Goal: Task Accomplishment & Management: Use online tool/utility

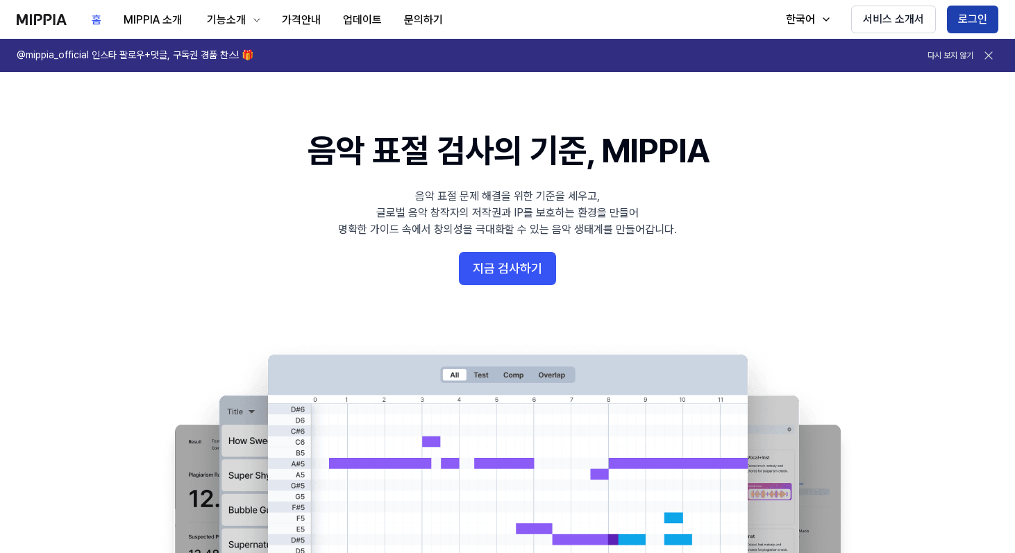
click at [970, 19] on button "로그인" at bounding box center [972, 20] width 51 height 28
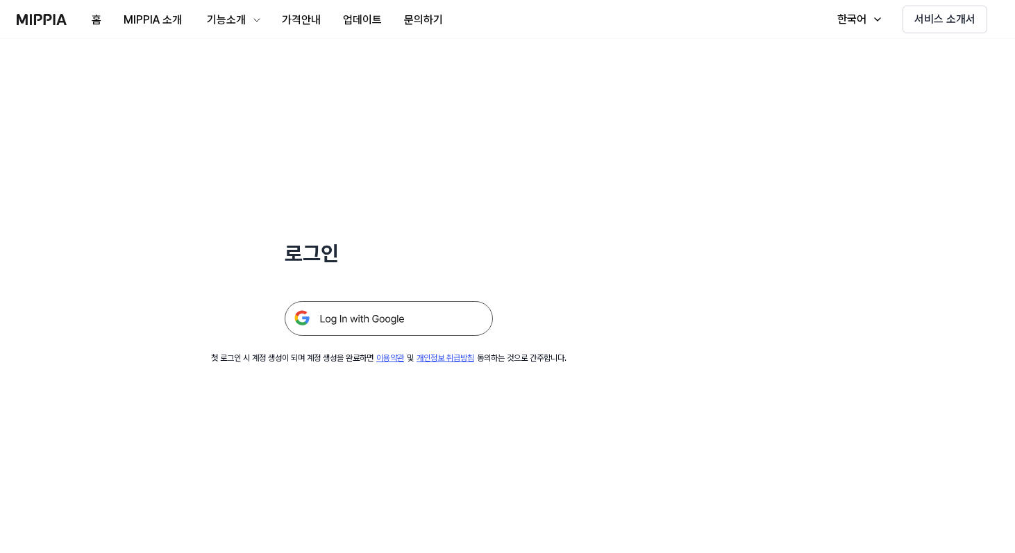
click at [444, 307] on img at bounding box center [389, 318] width 208 height 35
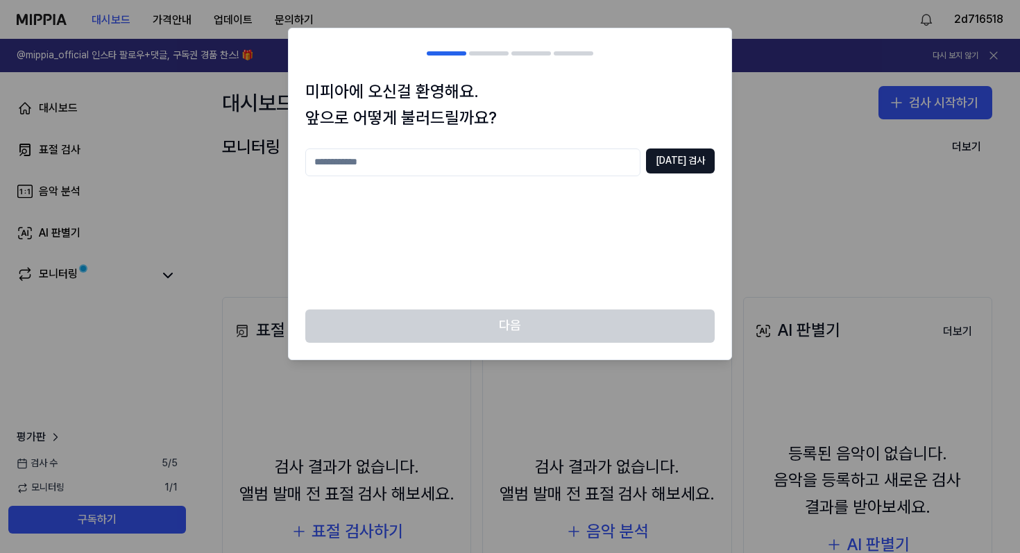
click at [521, 166] on input "text" at bounding box center [472, 163] width 335 height 28
type input "*"
type input "****"
click at [680, 152] on button "[DATE] 검사" at bounding box center [680, 161] width 69 height 25
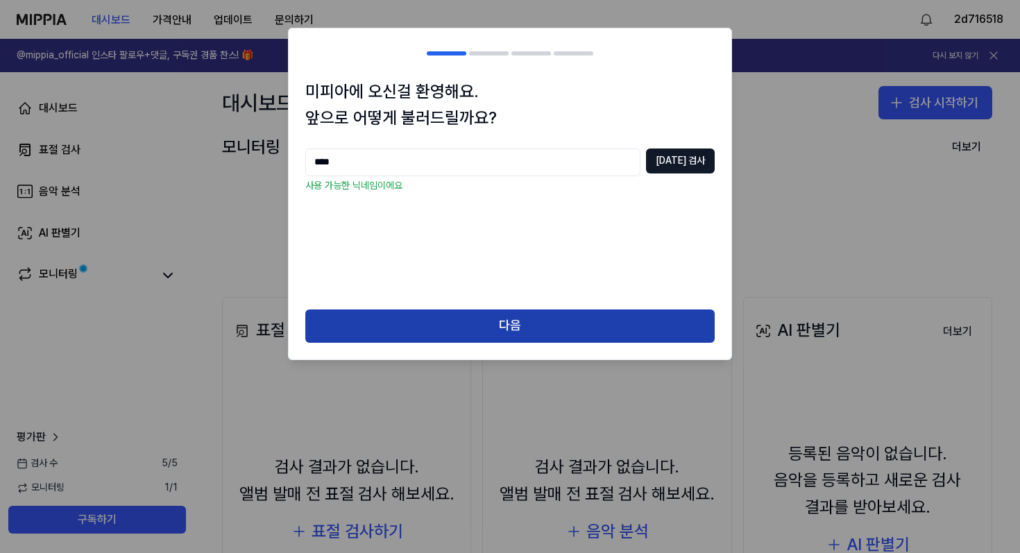
click at [564, 319] on button "다음" at bounding box center [510, 326] width 410 height 33
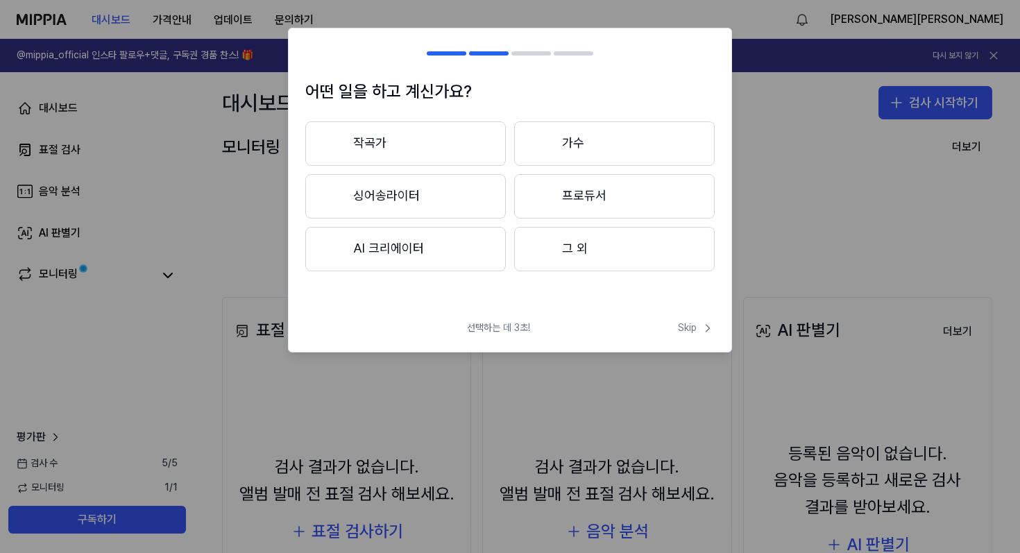
click at [565, 189] on button "프로듀서" at bounding box center [614, 196] width 201 height 44
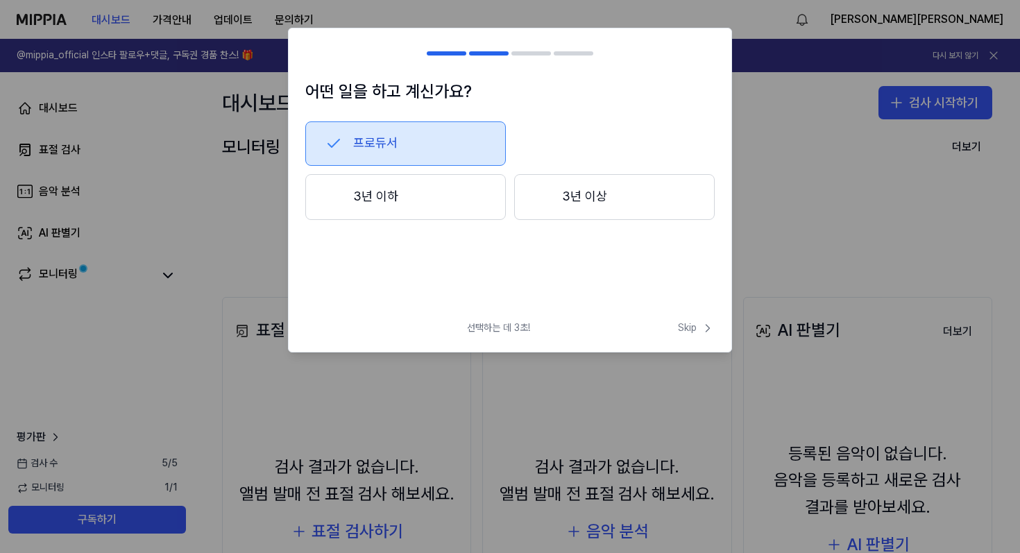
click at [600, 203] on button "3년 이상" at bounding box center [614, 197] width 201 height 46
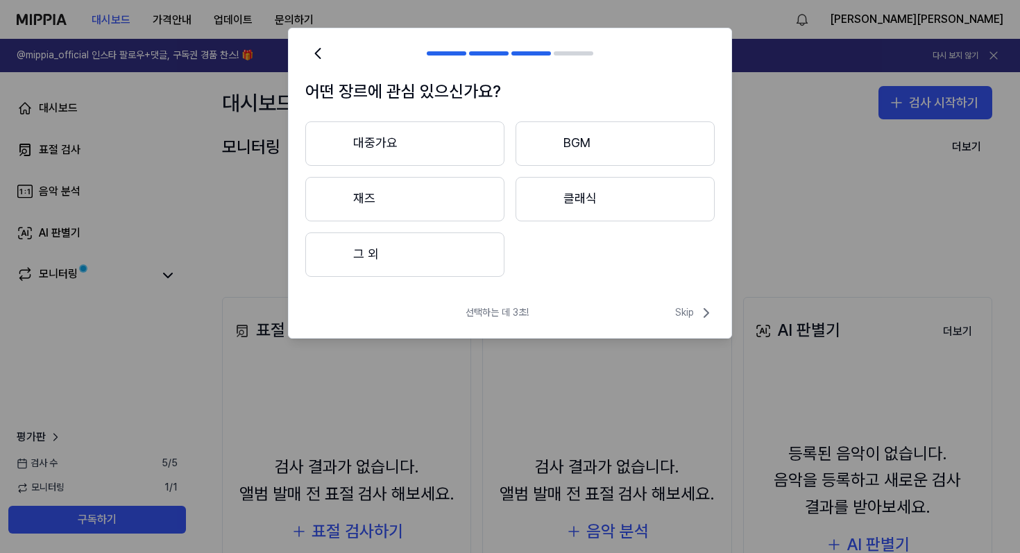
click at [447, 151] on button "대중가요" at bounding box center [404, 143] width 199 height 44
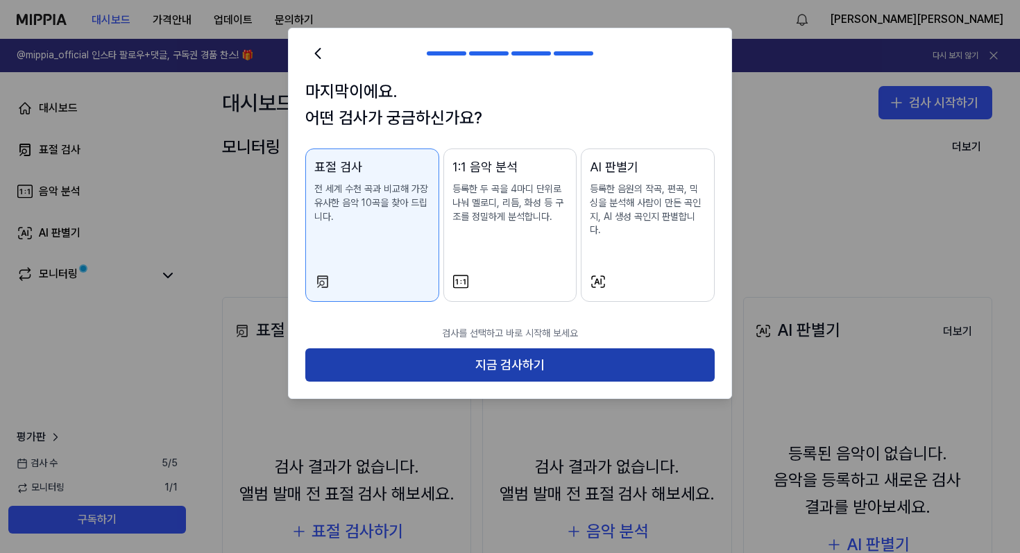
click at [550, 364] on button "지금 검사하기" at bounding box center [510, 364] width 410 height 33
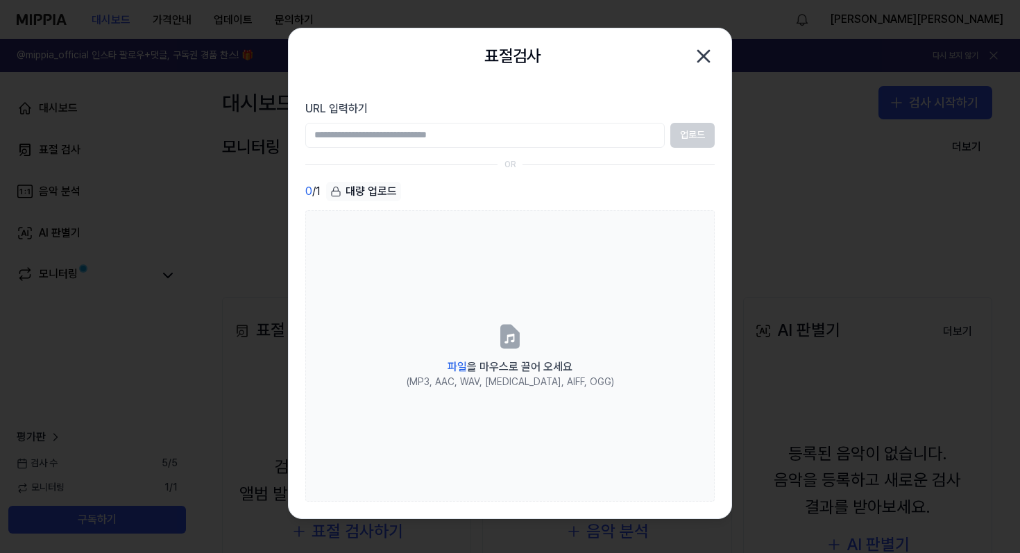
click at [561, 134] on input "URL 입력하기" at bounding box center [485, 135] width 360 height 25
click at [711, 59] on icon "button" at bounding box center [704, 56] width 22 height 22
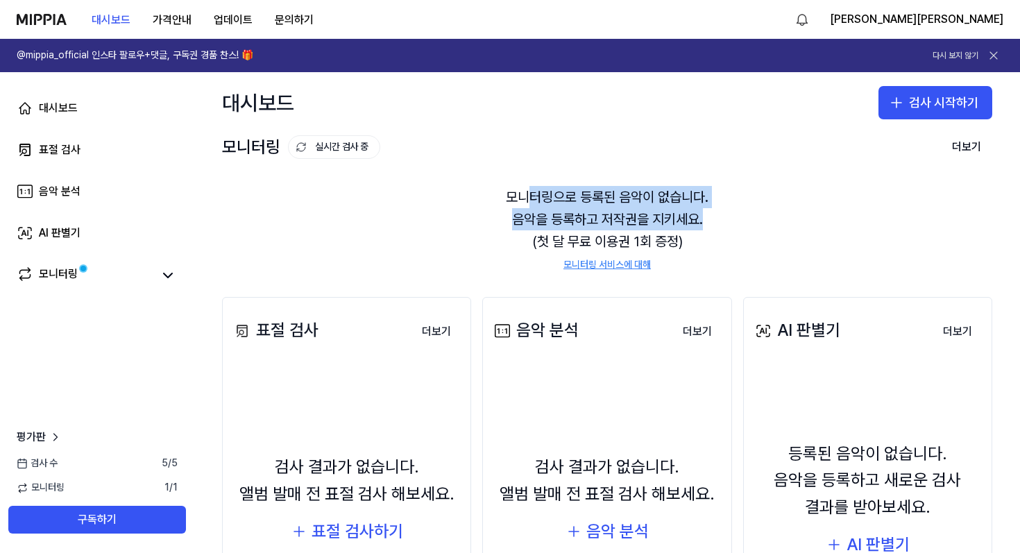
drag, startPoint x: 530, startPoint y: 194, endPoint x: 707, endPoint y: 221, distance: 179.0
click at [708, 221] on div "모니터링으로 등록된 음악이 없습니다. 음악을 등록하고 저작권을 지키세요. (첫 달 무료 이용권 1회 증정) 모니터링 서비스에 대해" at bounding box center [607, 228] width 770 height 119
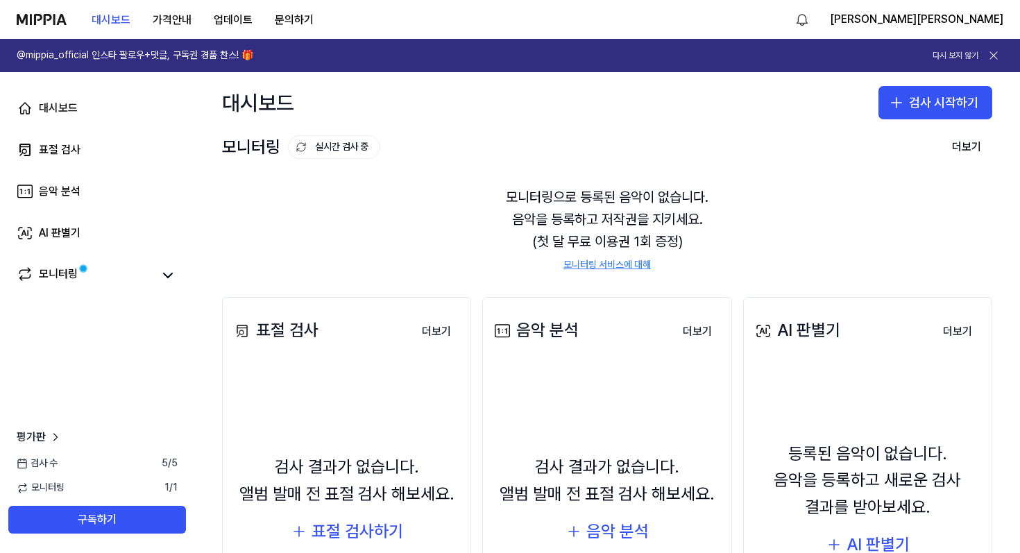
click at [707, 221] on div "모니터링으로 등록된 음악이 없습니다. 음악을 등록하고 저작권을 지키세요. (첫 달 무료 이용권 1회 증정) 모니터링 서비스에 대해" at bounding box center [607, 228] width 770 height 119
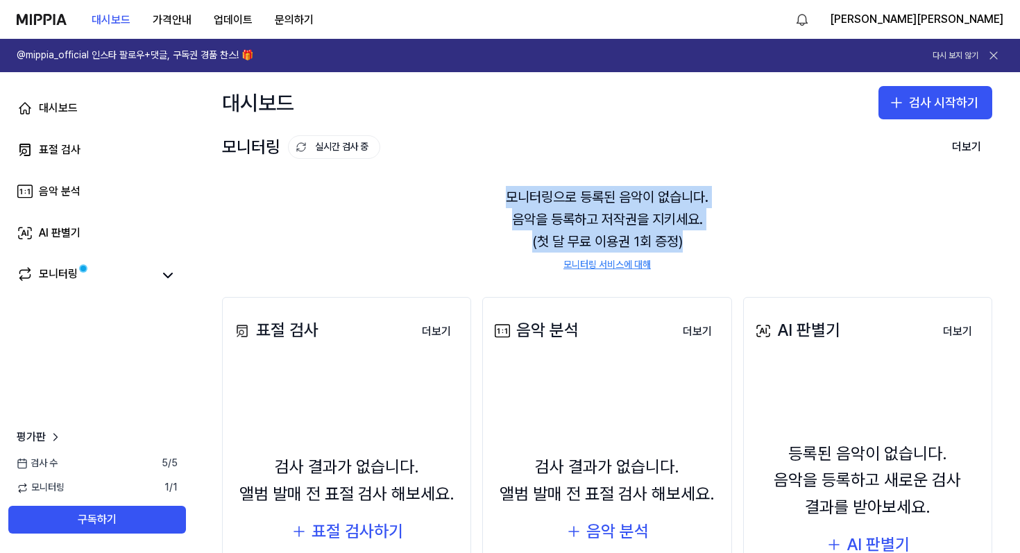
drag, startPoint x: 689, startPoint y: 242, endPoint x: 503, endPoint y: 195, distance: 191.7
click at [503, 195] on div "모니터링으로 등록된 음악이 없습니다. 음악을 등록하고 저작권을 지키세요. (첫 달 무료 이용권 1회 증정) 모니터링 서비스에 대해" at bounding box center [607, 228] width 770 height 119
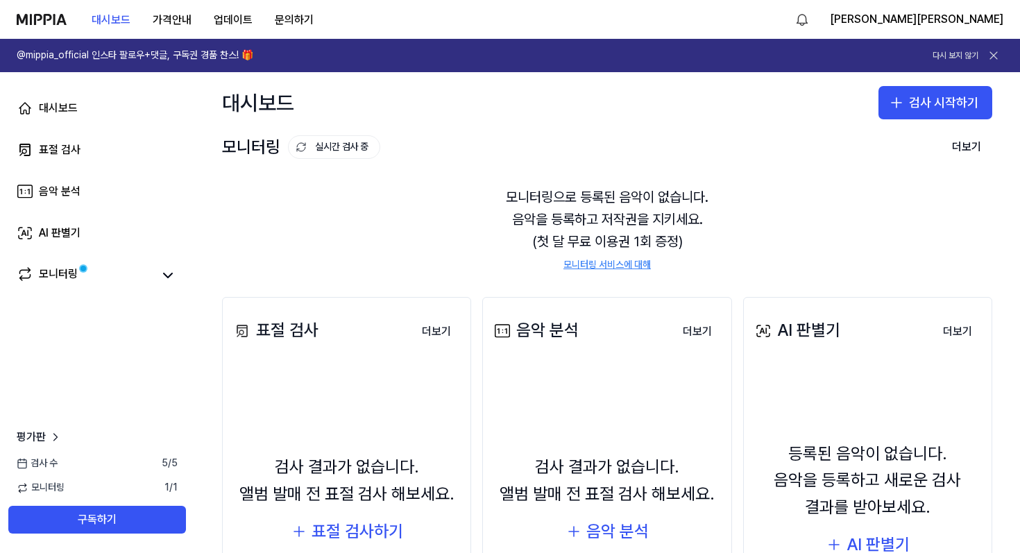
click at [501, 195] on div "모니터링으로 등록된 음악이 없습니다. 음악을 등록하고 저작권을 지키세요. (첫 달 무료 이용권 1회 증정) 모니터링 서비스에 대해" at bounding box center [607, 228] width 770 height 119
drag, startPoint x: 557, startPoint y: 192, endPoint x: 697, endPoint y: 196, distance: 139.6
click at [697, 196] on div "모니터링으로 등록된 음악이 없습니다. 음악을 등록하고 저작권을 지키세요. (첫 달 무료 이용권 1회 증정) 모니터링 서비스에 대해" at bounding box center [607, 228] width 770 height 119
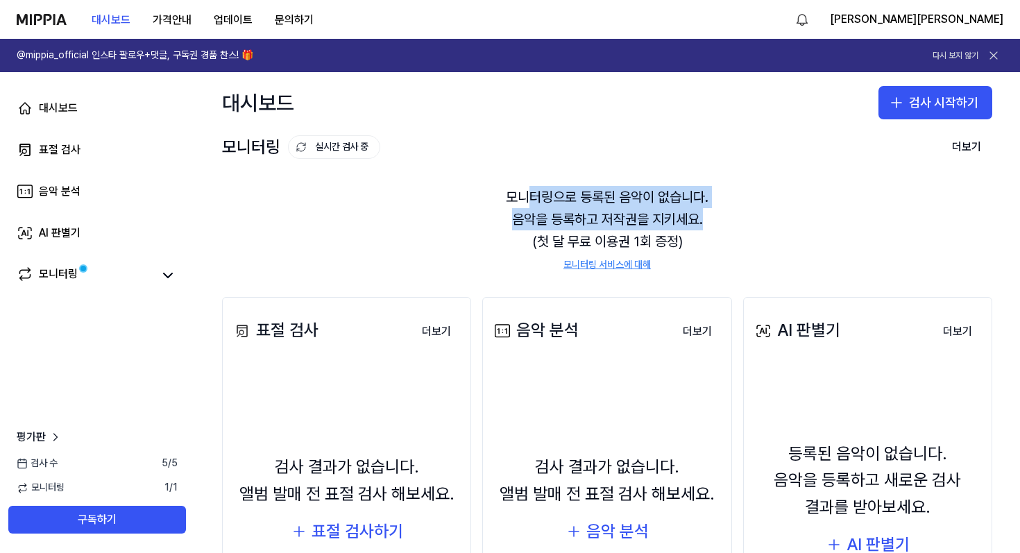
drag, startPoint x: 704, startPoint y: 211, endPoint x: 523, endPoint y: 204, distance: 182.0
click at [523, 204] on div "모니터링으로 등록된 음악이 없습니다. 음악을 등록하고 저작권을 지키세요. (첫 달 무료 이용권 1회 증정) 모니터링 서비스에 대해" at bounding box center [607, 228] width 770 height 119
drag, startPoint x: 522, startPoint y: 204, endPoint x: 506, endPoint y: 209, distance: 16.7
click at [522, 204] on div "모니터링으로 등록된 음악이 없습니다. 음악을 등록하고 저작권을 지키세요. (첫 달 무료 이용권 1회 증정) 모니터링 서비스에 대해" at bounding box center [607, 228] width 770 height 119
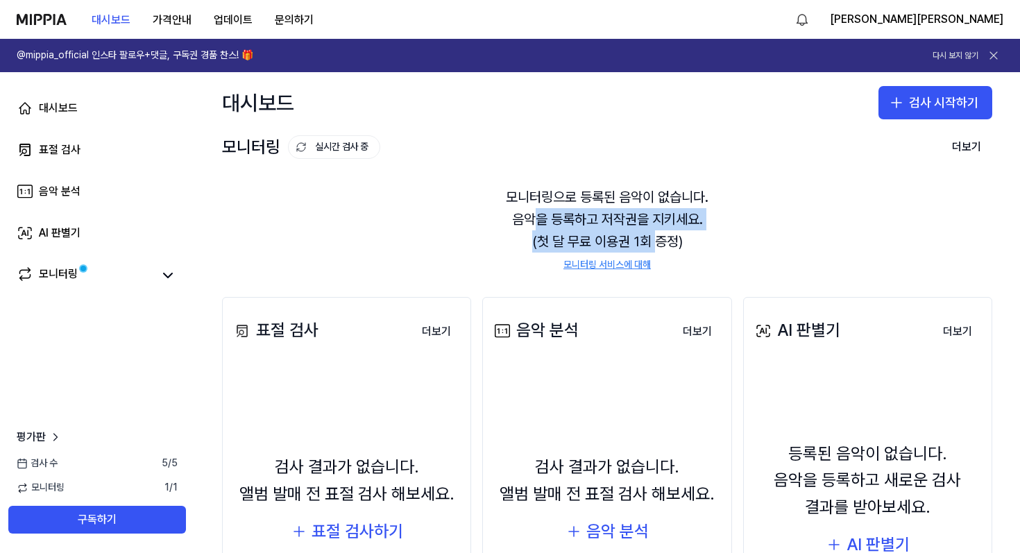
drag, startPoint x: 582, startPoint y: 234, endPoint x: 660, endPoint y: 244, distance: 79.0
click at [660, 244] on div "모니터링으로 등록된 음악이 없습니다. 음악을 등록하고 저작권을 지키세요. (첫 달 무료 이용권 1회 증정) 모니터링 서비스에 대해" at bounding box center [607, 228] width 770 height 119
drag, startPoint x: 660, startPoint y: 244, endPoint x: 724, endPoint y: 241, distance: 63.9
click at [676, 242] on div "모니터링으로 등록된 음악이 없습니다. 음악을 등록하고 저작권을 지키세요. (첫 달 무료 이용권 1회 증정) 모니터링 서비스에 대해" at bounding box center [607, 228] width 770 height 119
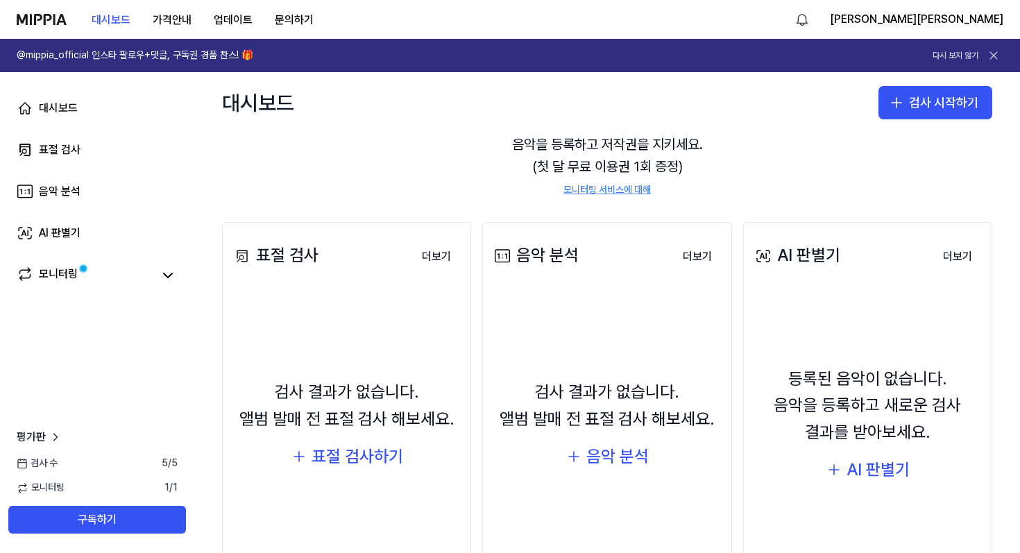
click at [727, 187] on div "모니터링으로 등록된 음악이 없습니다. 음악을 등록하고 저작권을 지키세요. (첫 달 무료 이용권 1회 증정) 모니터링 서비스에 대해" at bounding box center [607, 153] width 770 height 119
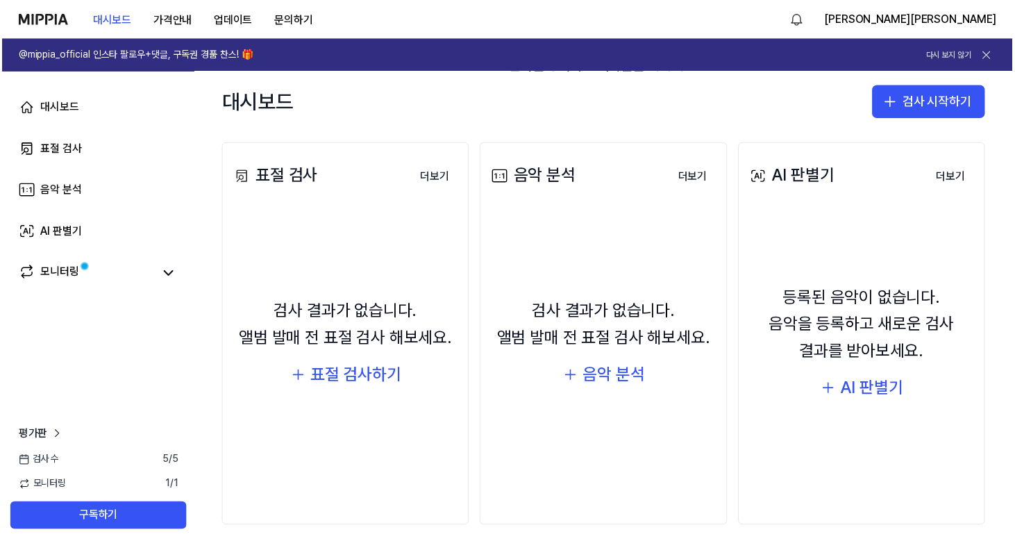
scroll to position [158, 0]
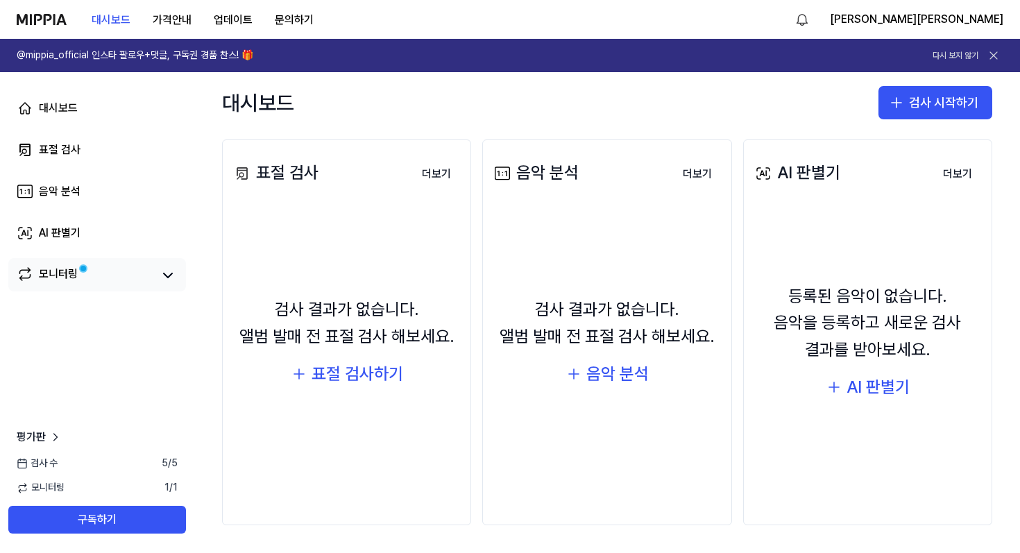
click at [70, 265] on div "모니터링" at bounding box center [97, 274] width 178 height 33
click at [70, 276] on div "모니터링" at bounding box center [58, 275] width 39 height 19
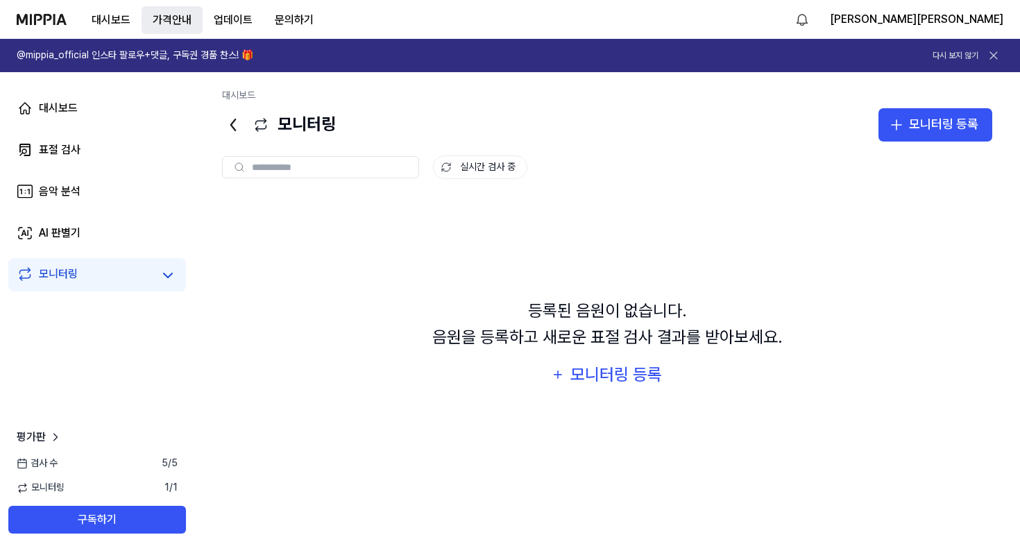
click at [172, 19] on button "가격안내" at bounding box center [172, 20] width 61 height 28
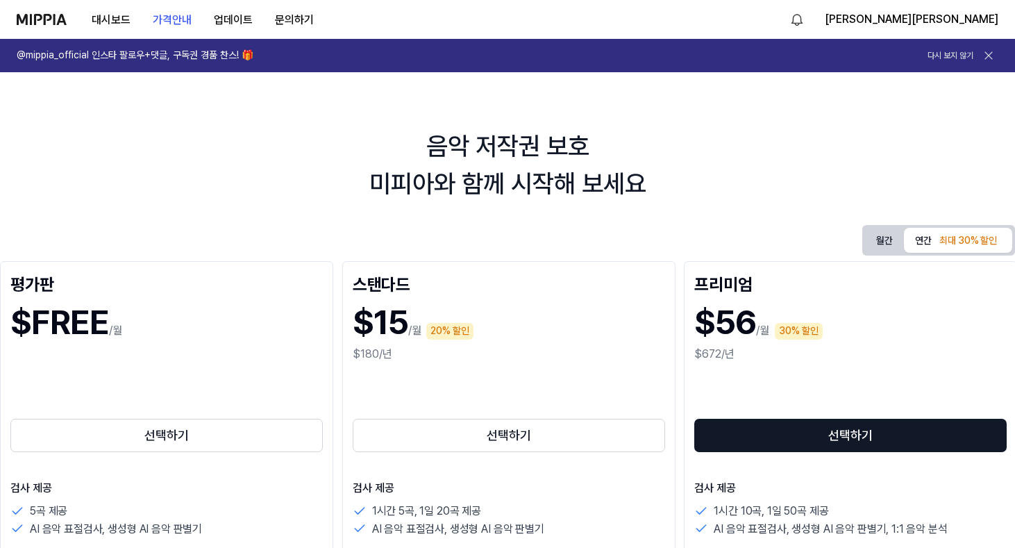
scroll to position [3, 1]
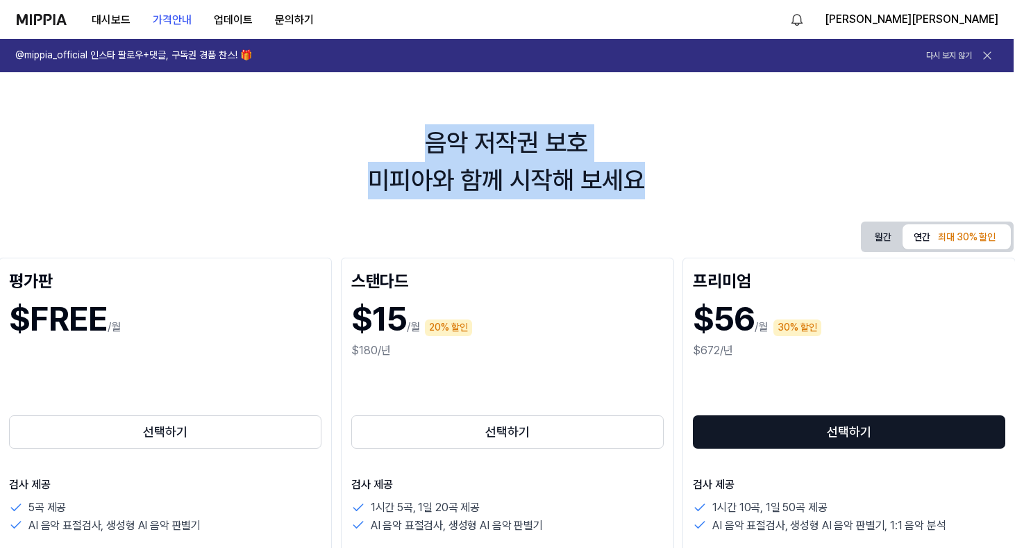
drag, startPoint x: 566, startPoint y: 150, endPoint x: 666, endPoint y: 168, distance: 101.6
click at [666, 168] on div "음악 저작권 보호 미피아와 함께 시작해 보세요 월간 연간 최대 30% 할인 평가판 $FREE /월 선택하기 검사 제공 5곡 제공 AI 음악 표…" at bounding box center [506, 323] width 1015 height 509
click at [666, 168] on div "음악 저작권 보호 미피아와 함께 시작해 보세요" at bounding box center [506, 161] width 1015 height 75
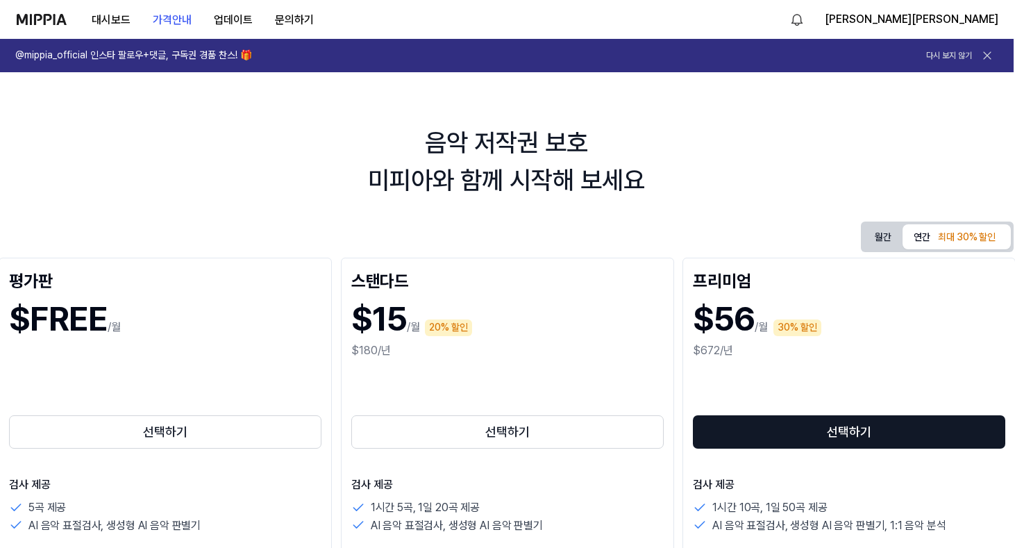
scroll to position [3, 0]
click at [703, 140] on div "음악 저작권 보호 미피아와 함께 시작해 보세요" at bounding box center [505, 161] width 1015 height 75
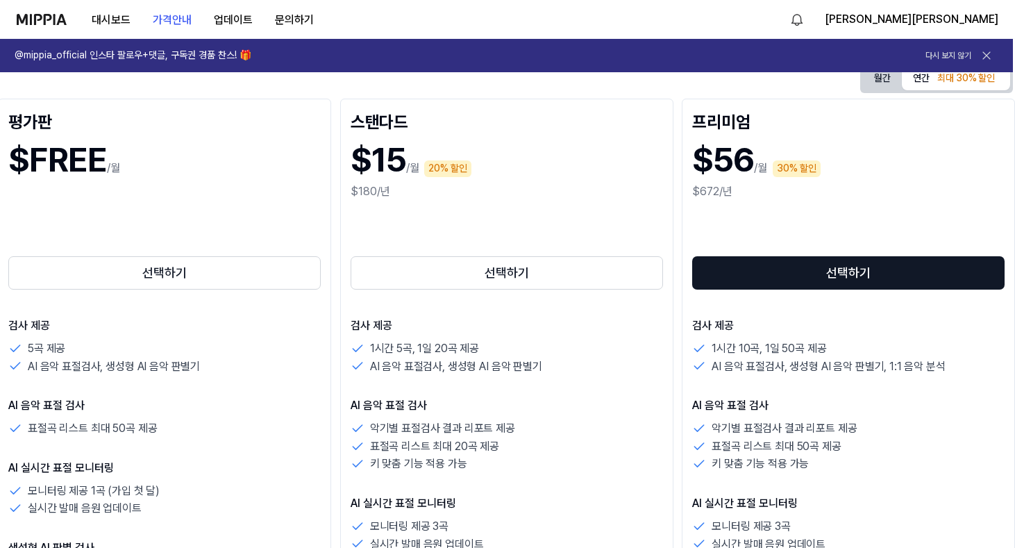
scroll to position [175, 2]
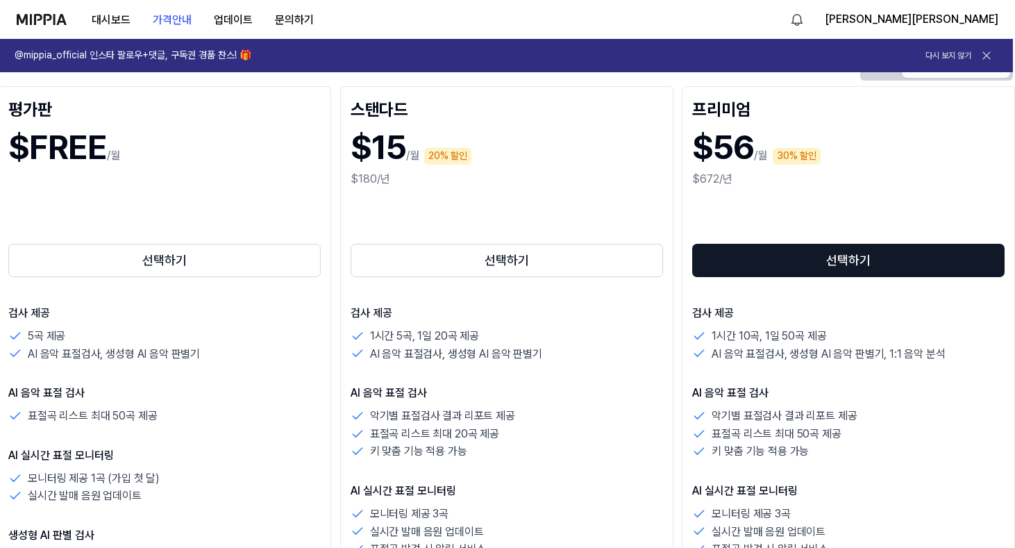
click at [674, 160] on div "평가판 $FREE /월 선택하기 검사 제공 5곡 제공 AI 음악 표절검사, 생성형 AI 음악 판별기 AI 음악 표절 검사 표절곡 리스트 최대 …" at bounding box center [505, 456] width 1015 height 741
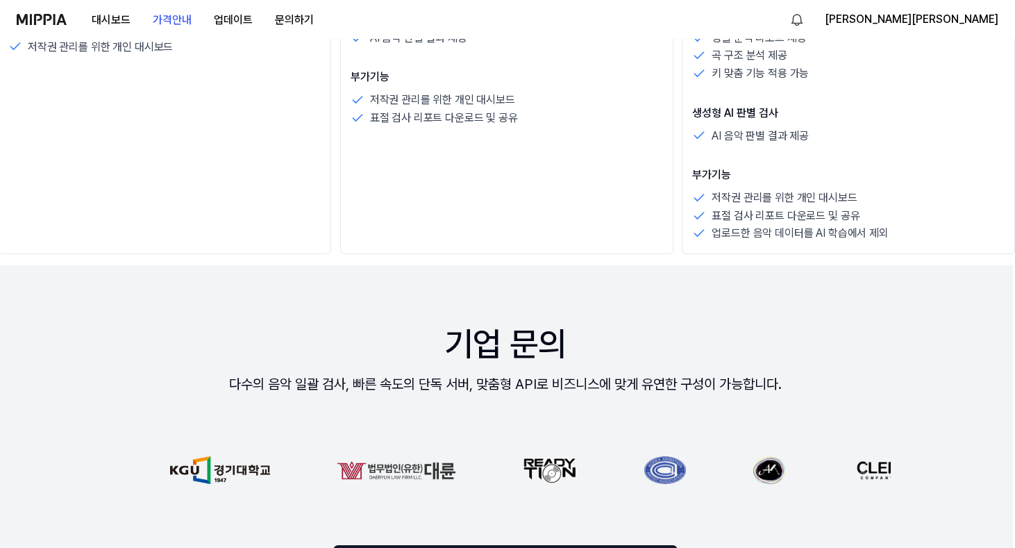
scroll to position [875, 2]
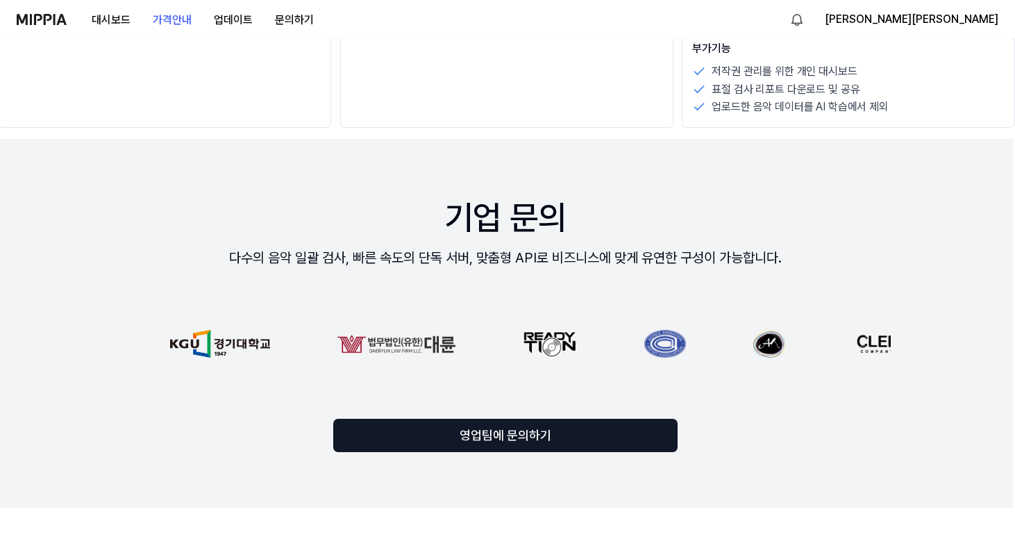
click at [935, 248] on div "기업 문의 다수의 음악 일괄 검사, 빠른 속도의 단독 서버, 맞춤형 API로 비즈니스에 맞게 유연한 구성이 가능합니다. 영업팀에 문의하기" at bounding box center [505, 323] width 1015 height 369
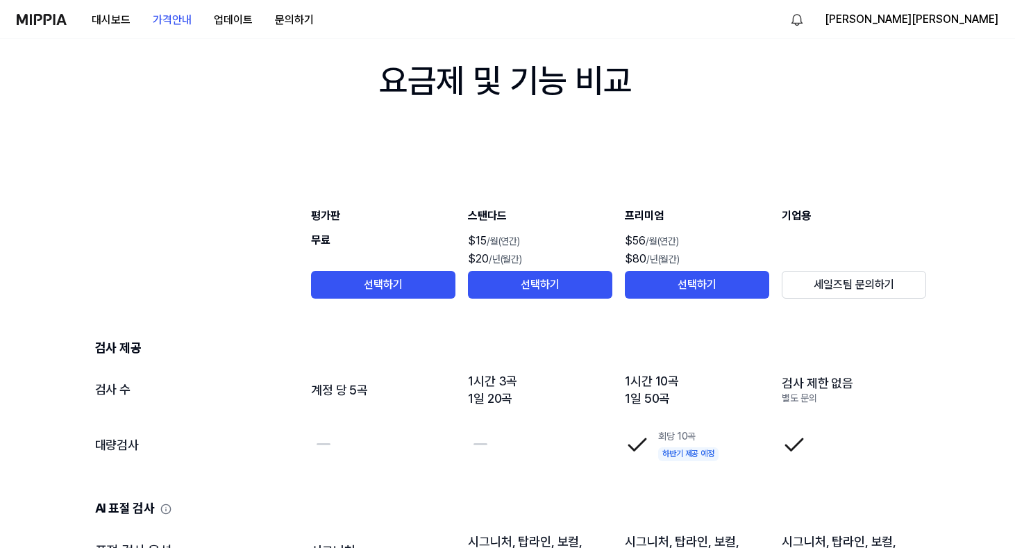
scroll to position [1396, 2]
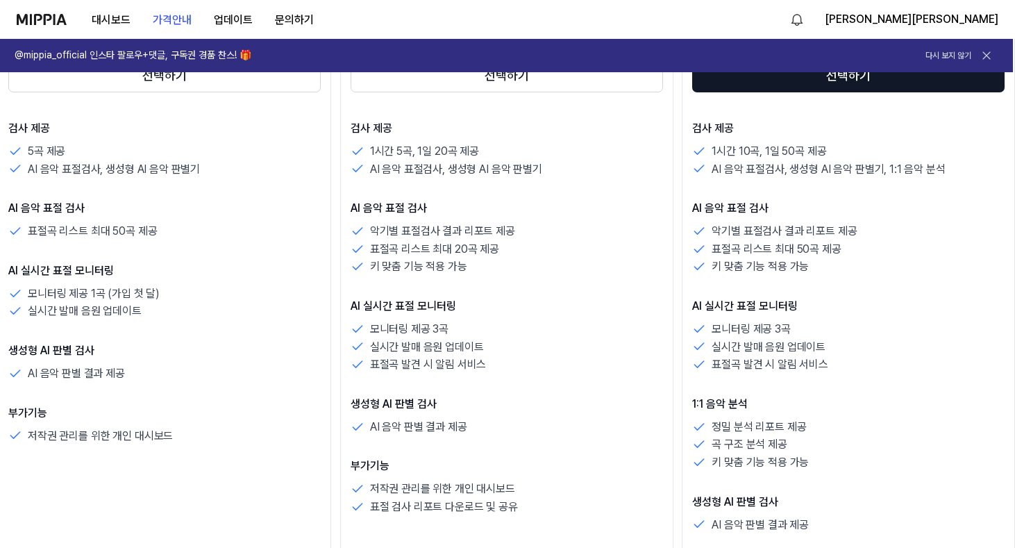
scroll to position [0, 2]
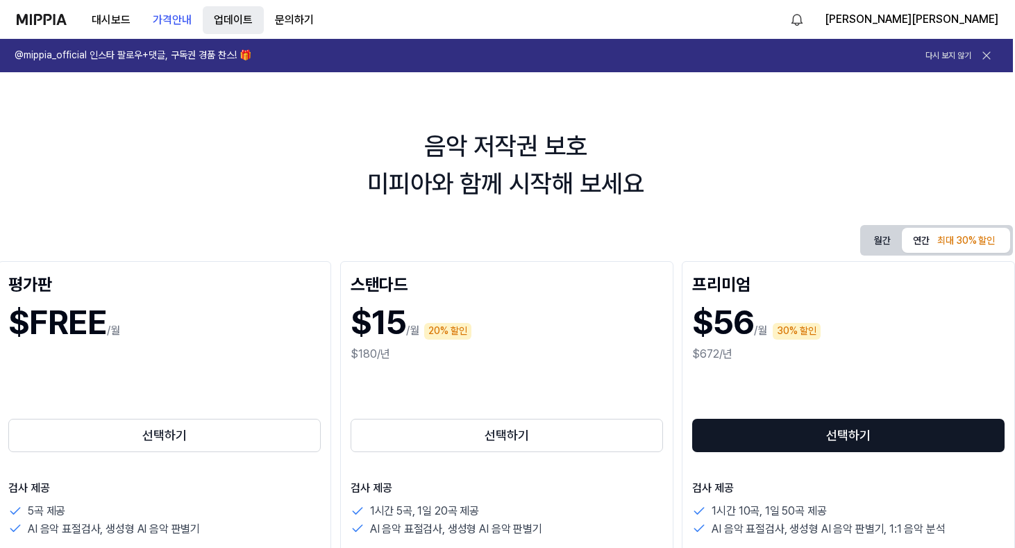
click at [230, 20] on button "업데이트" at bounding box center [233, 20] width 61 height 28
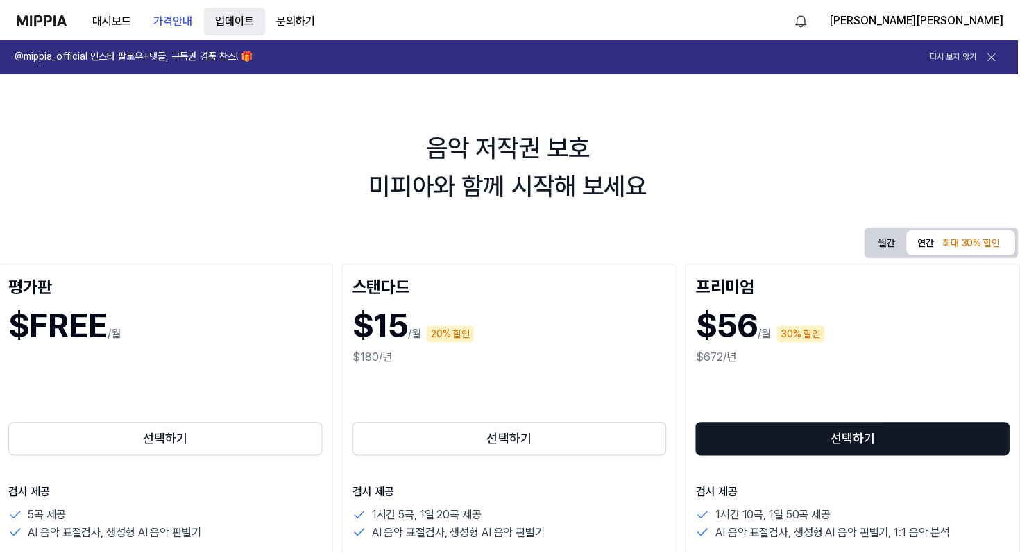
scroll to position [0, 0]
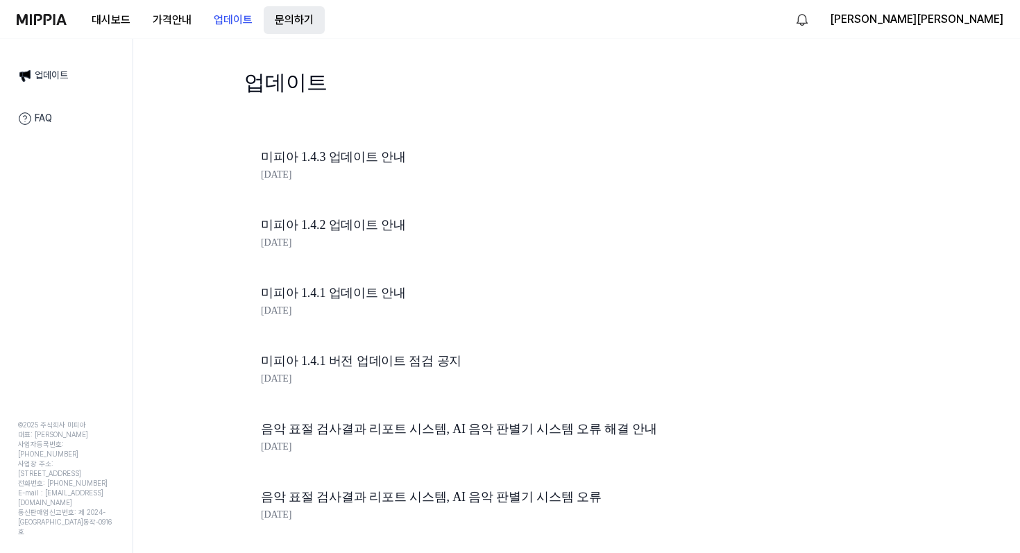
click at [288, 22] on button "문의하기" at bounding box center [294, 20] width 61 height 28
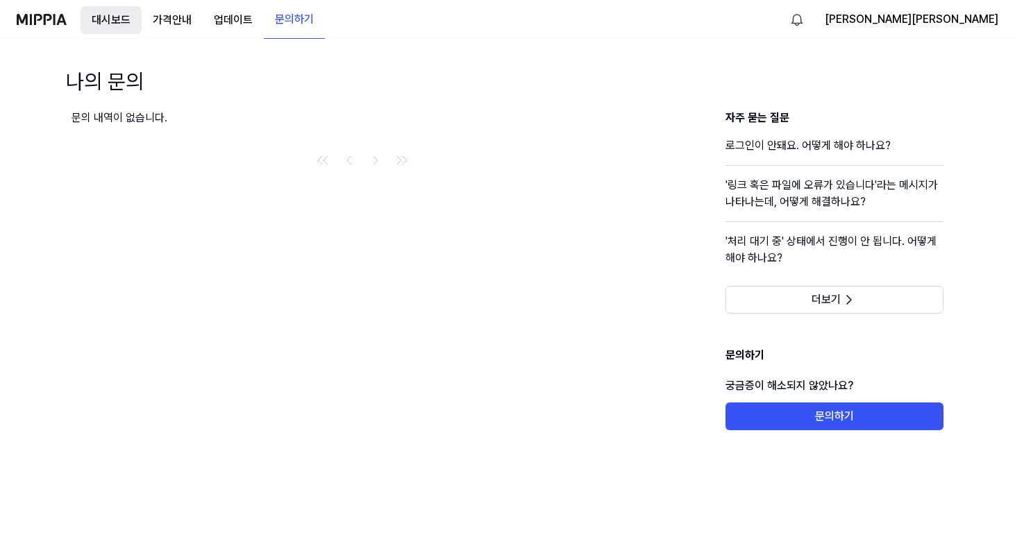
click at [85, 21] on button "대시보드" at bounding box center [111, 20] width 61 height 28
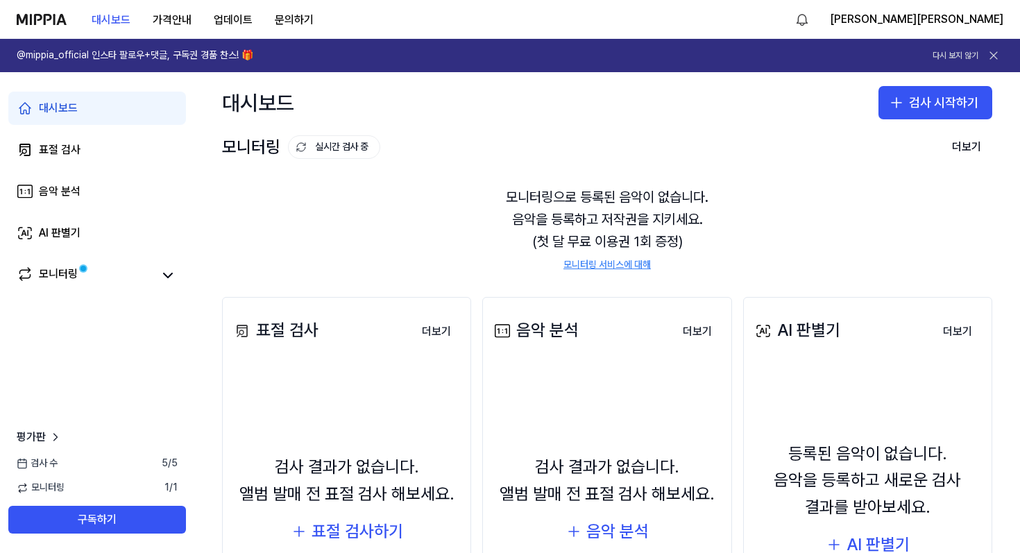
click at [52, 21] on img at bounding box center [42, 19] width 50 height 11
